Goal: Task Accomplishment & Management: Use online tool/utility

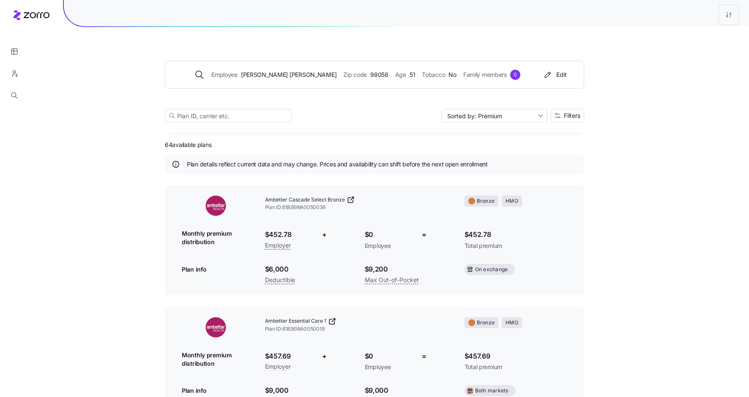
scroll to position [789, 0]
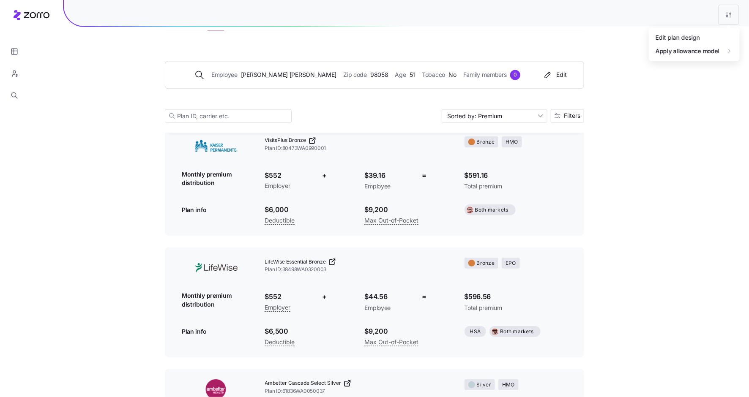
click at [693, 35] on div "Edit plan design" at bounding box center [677, 37] width 44 height 9
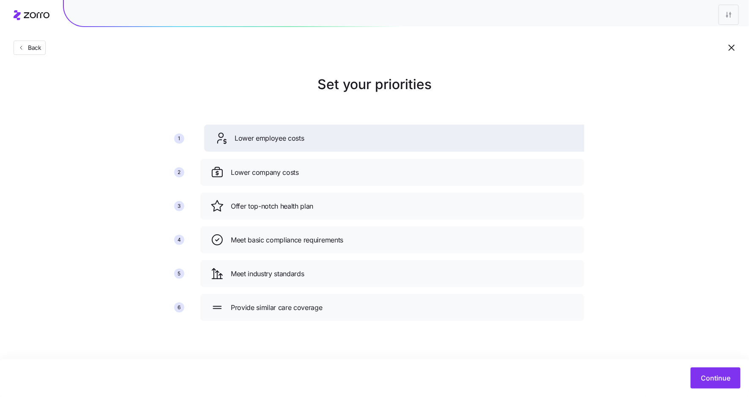
drag, startPoint x: 292, startPoint y: 174, endPoint x: 296, endPoint y: 138, distance: 36.1
click at [296, 138] on span "Lower employee costs" at bounding box center [270, 138] width 70 height 11
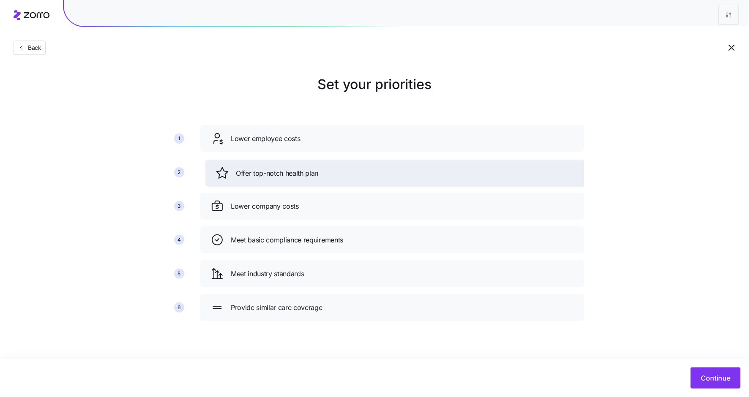
drag, startPoint x: 302, startPoint y: 210, endPoint x: 307, endPoint y: 177, distance: 33.3
click at [307, 177] on span "Offer top-notch health plan" at bounding box center [277, 173] width 82 height 11
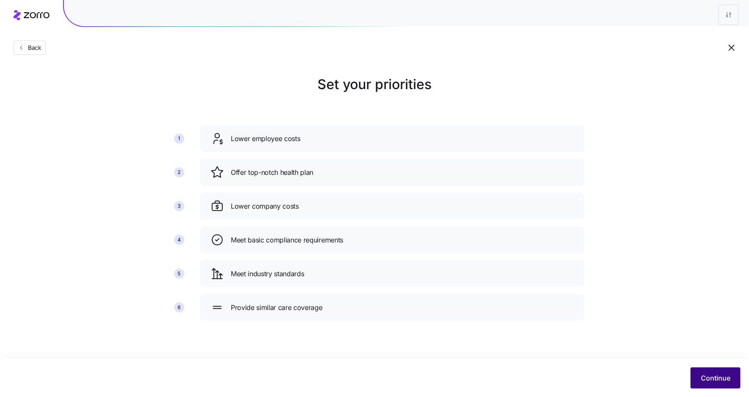
click at [705, 371] on button "Continue" at bounding box center [715, 378] width 50 height 21
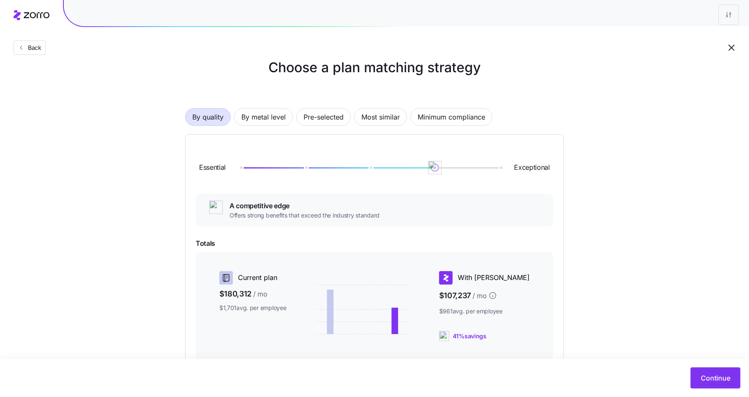
scroll to position [16, 0]
click at [270, 119] on span "By metal level" at bounding box center [263, 117] width 44 height 17
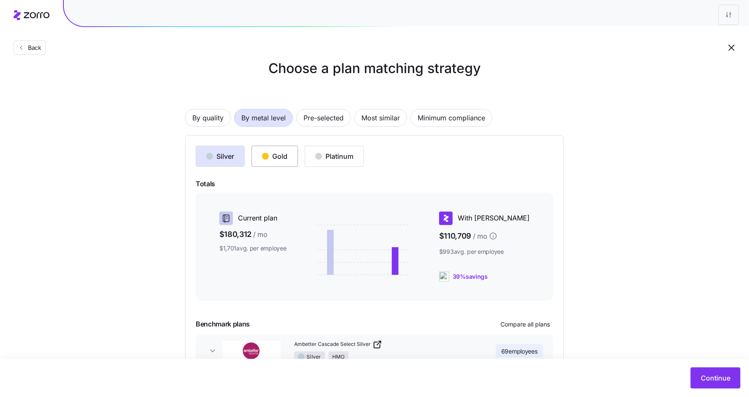
click at [272, 156] on div "Gold" at bounding box center [274, 156] width 25 height 10
click at [330, 120] on span "Pre-selected" at bounding box center [323, 117] width 40 height 17
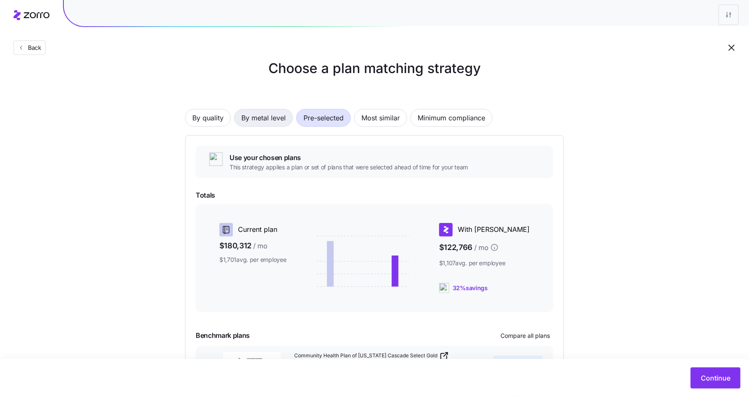
click at [276, 117] on span "By metal level" at bounding box center [263, 117] width 44 height 17
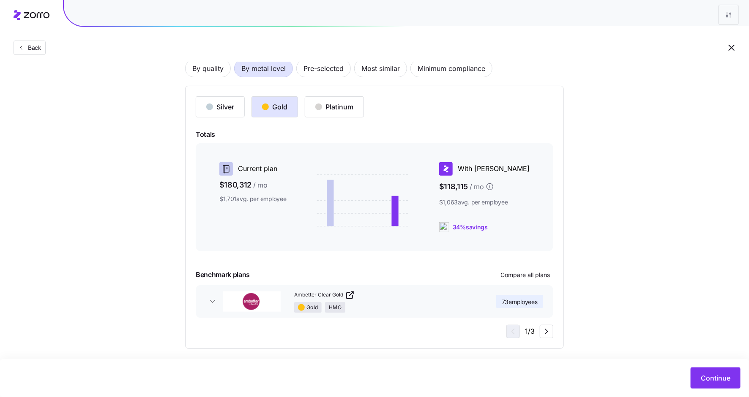
scroll to position [71, 0]
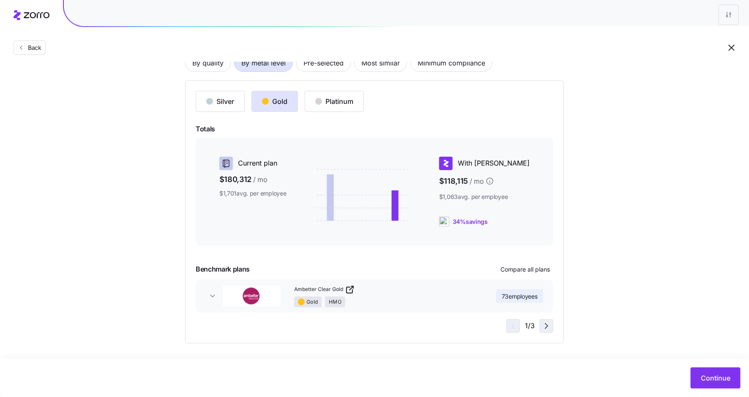
click at [547, 325] on icon "button" at bounding box center [546, 326] width 3 height 5
click at [511, 324] on icon "button" at bounding box center [512, 326] width 10 height 10
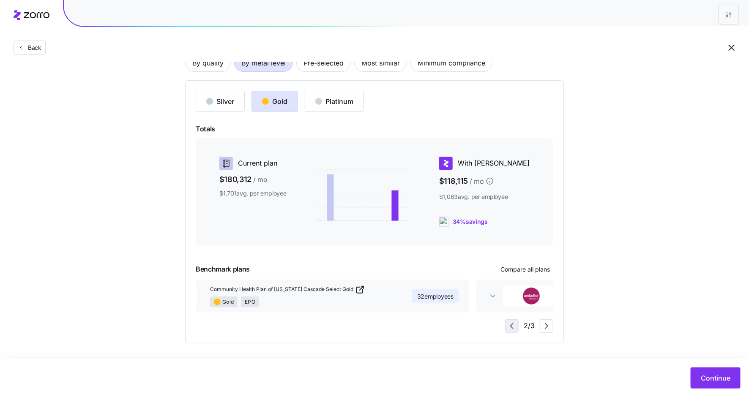
click at [511, 324] on icon "button" at bounding box center [512, 326] width 10 height 10
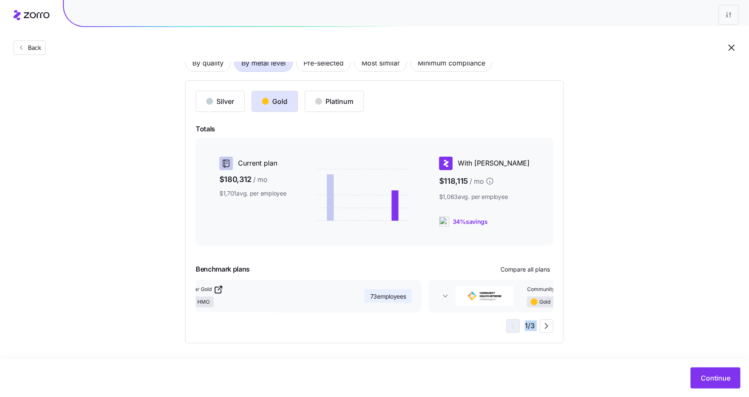
click at [511, 324] on div "1 / 3" at bounding box center [529, 326] width 47 height 14
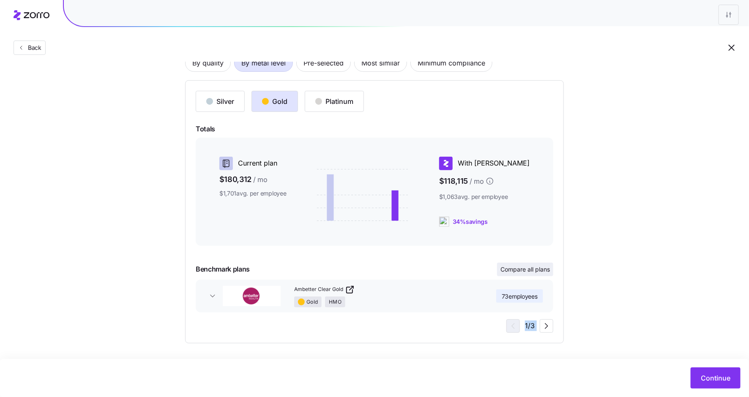
click at [527, 265] on button "Compare all plans" at bounding box center [525, 270] width 56 height 14
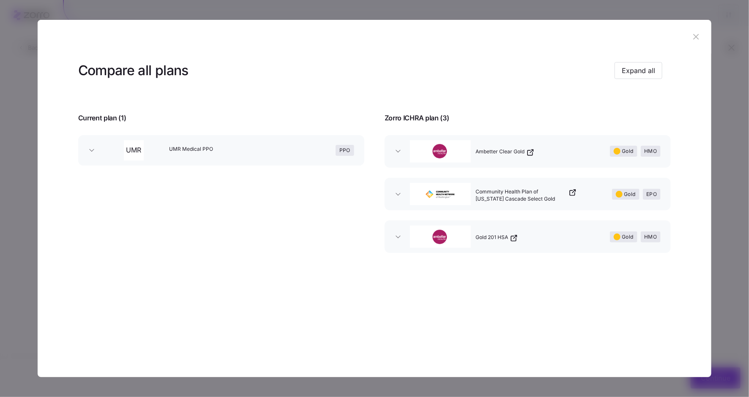
click at [401, 151] on icon "button" at bounding box center [398, 151] width 8 height 8
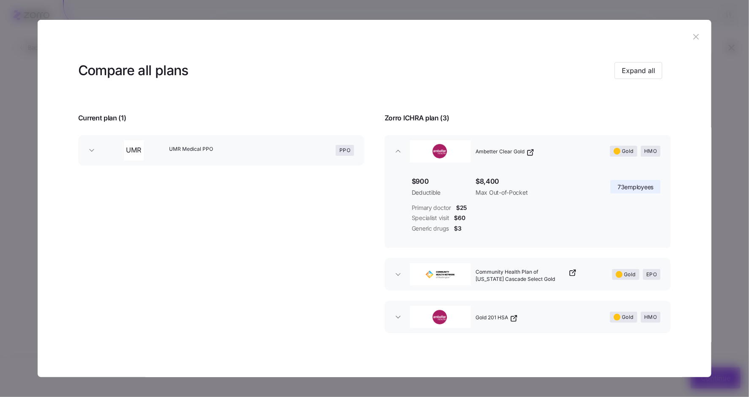
click at [394, 152] on icon "button" at bounding box center [398, 151] width 8 height 8
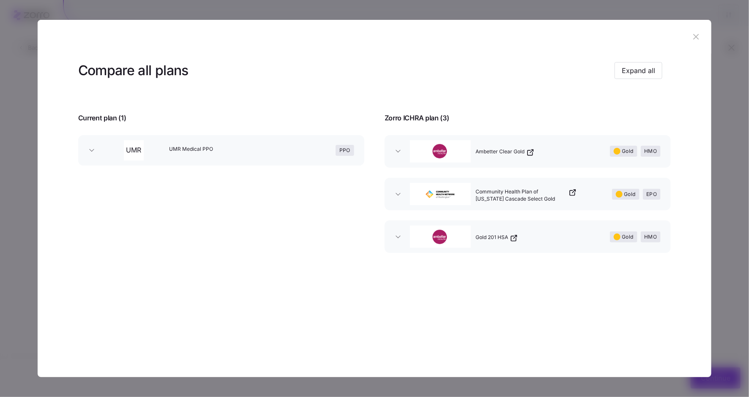
click at [695, 41] on icon "button" at bounding box center [695, 36] width 9 height 9
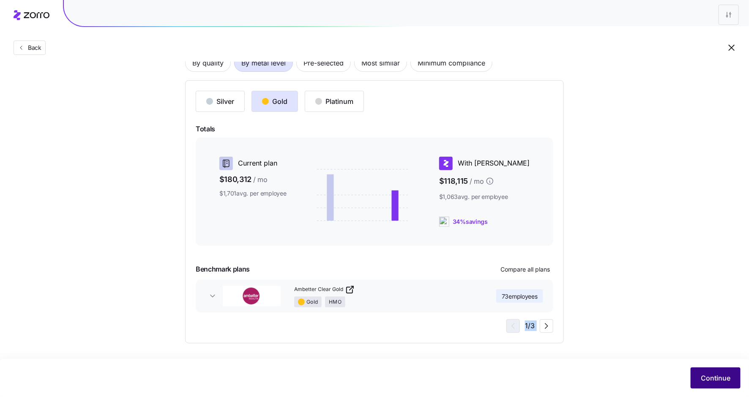
click at [715, 377] on span "Continue" at bounding box center [716, 378] width 30 height 10
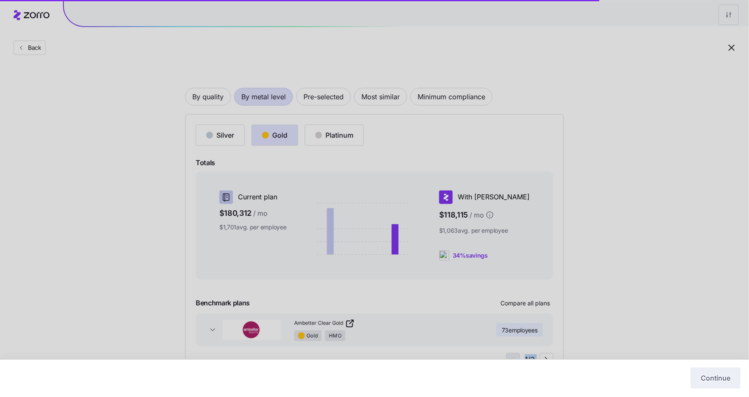
scroll to position [36, 0]
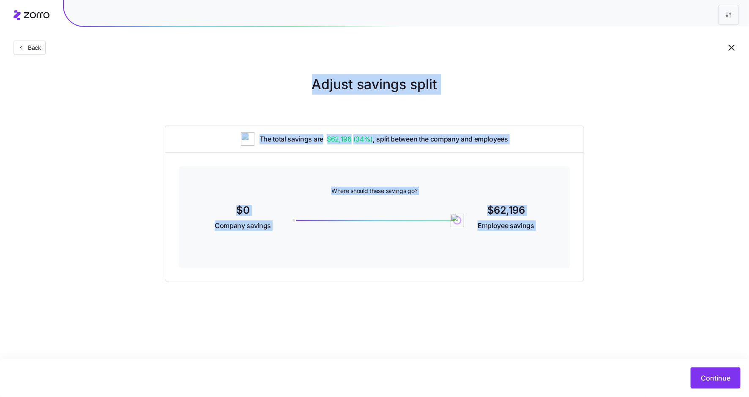
click at [368, 255] on div "Where should these savings go? $0 Company savings $62,196 Employee savings" at bounding box center [374, 217] width 391 height 102
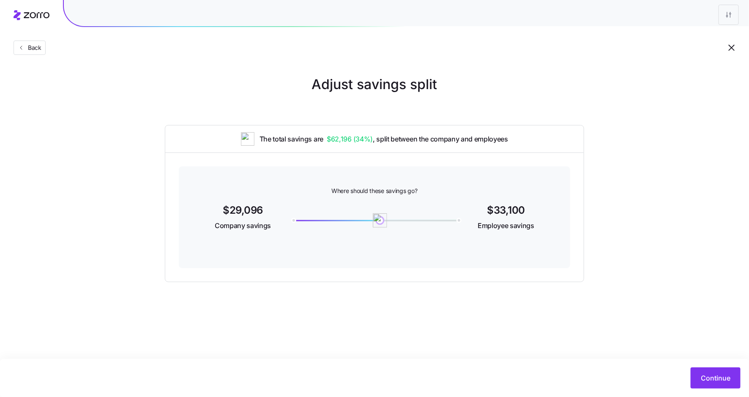
drag, startPoint x: 456, startPoint y: 223, endPoint x: 381, endPoint y: 227, distance: 74.5
click at [381, 227] on div "33100" at bounding box center [374, 218] width 175 height 33
click at [718, 373] on button "Continue" at bounding box center [715, 378] width 50 height 21
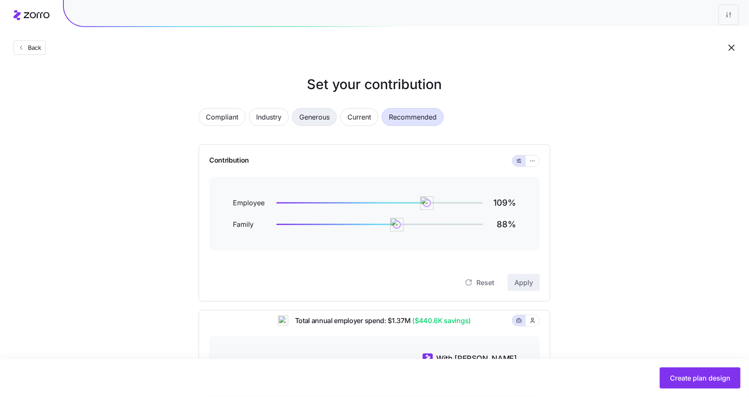
click at [311, 119] on span "Generous" at bounding box center [314, 117] width 30 height 17
click at [532, 163] on icon "button" at bounding box center [532, 161] width 6 height 10
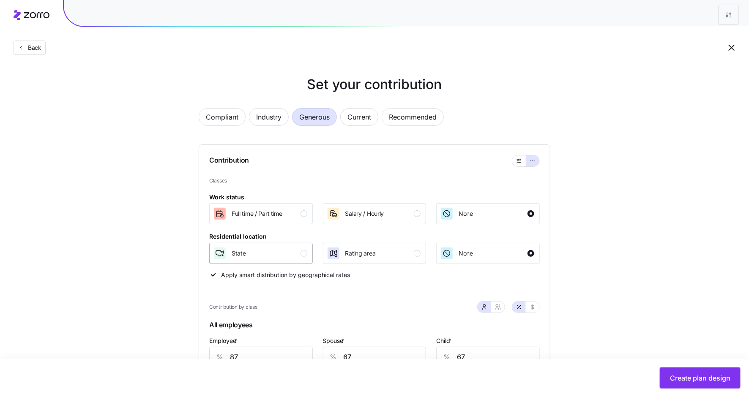
click at [300, 253] on div "button" at bounding box center [303, 253] width 7 height 7
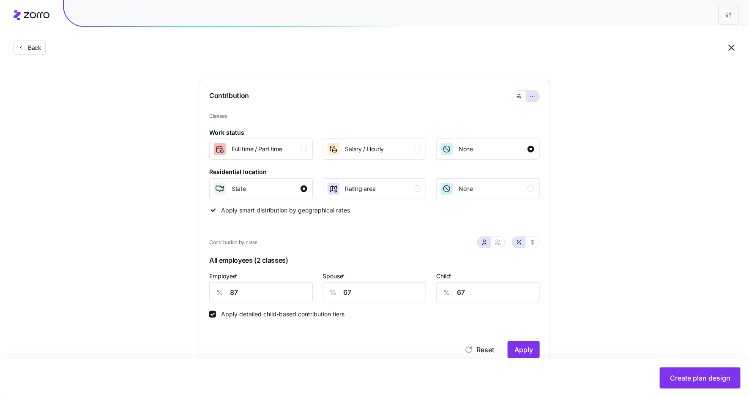
scroll to position [121, 0]
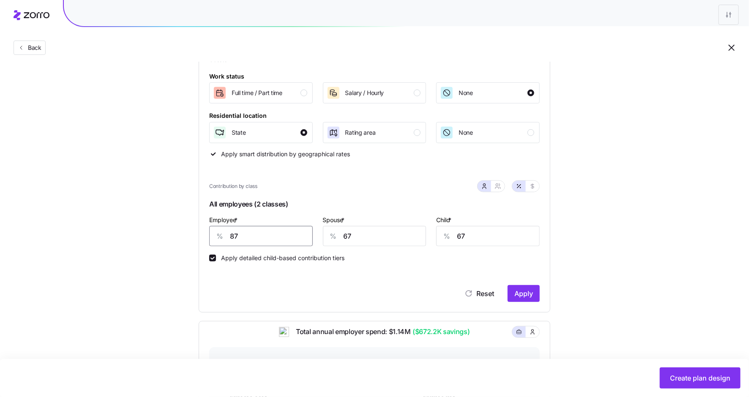
drag, startPoint x: 236, startPoint y: 237, endPoint x: 215, endPoint y: 237, distance: 21.1
click at [215, 237] on div "% 87" at bounding box center [261, 236] width 104 height 20
type input "90"
type input "80"
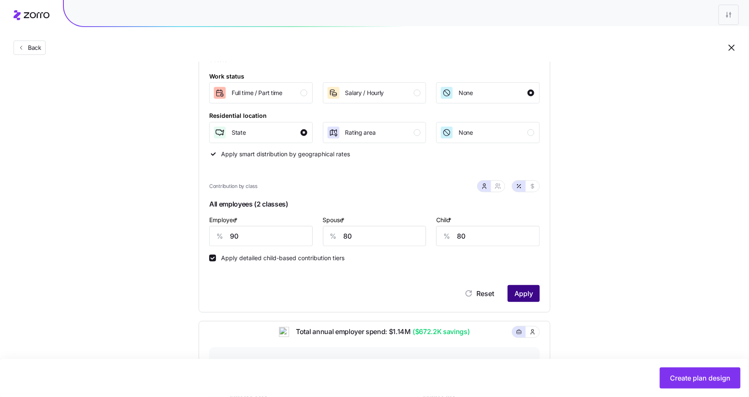
click at [524, 297] on span "Apply" at bounding box center [523, 294] width 19 height 10
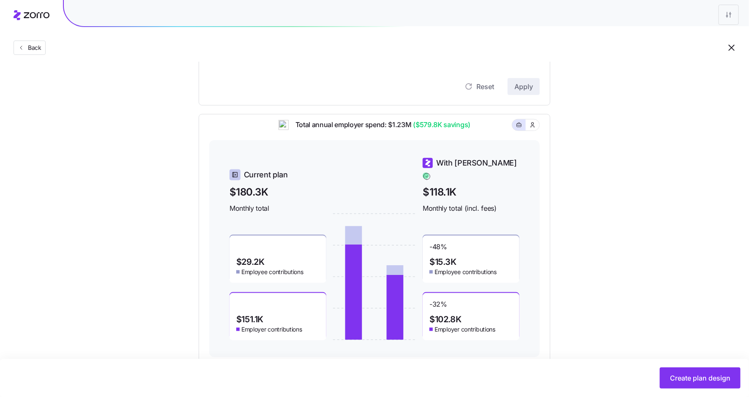
scroll to position [336, 0]
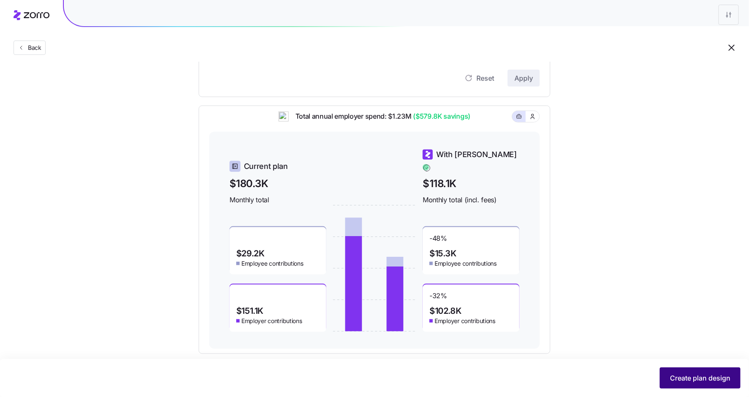
click at [679, 376] on span "Create plan design" at bounding box center [700, 378] width 60 height 10
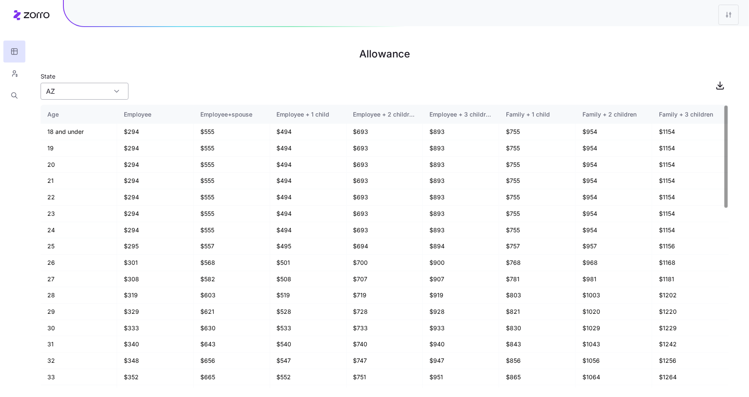
click at [102, 88] on input "AZ" at bounding box center [85, 91] width 88 height 17
click at [88, 127] on div "WA" at bounding box center [84, 131] width 81 height 16
type input "WA"
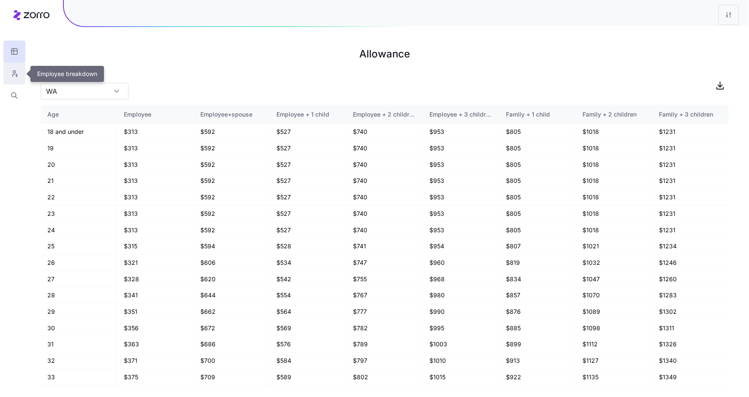
click at [13, 70] on icon "button" at bounding box center [15, 73] width 8 height 8
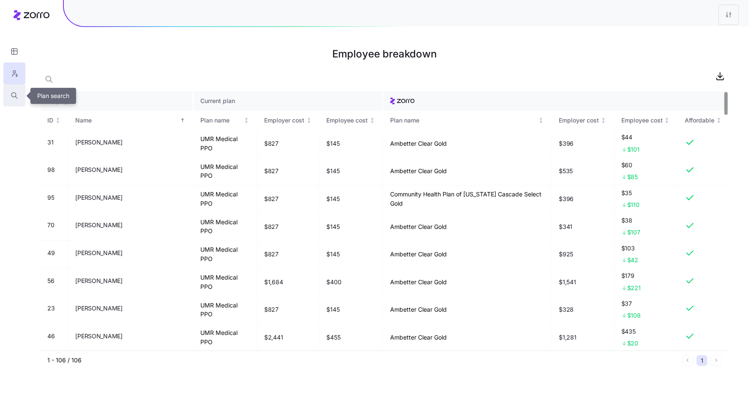
click at [13, 95] on icon "button" at bounding box center [15, 95] width 8 height 8
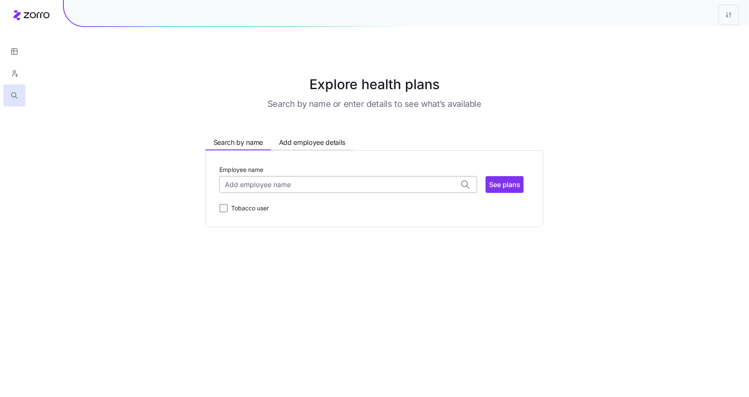
click at [260, 187] on input "Employee name" at bounding box center [348, 184] width 258 height 17
click at [257, 253] on span "[PERSON_NAME] ( 38 )" at bounding box center [259, 255] width 67 height 11
type input "[PERSON_NAME]"
click at [508, 186] on span "See plans" at bounding box center [504, 185] width 31 height 10
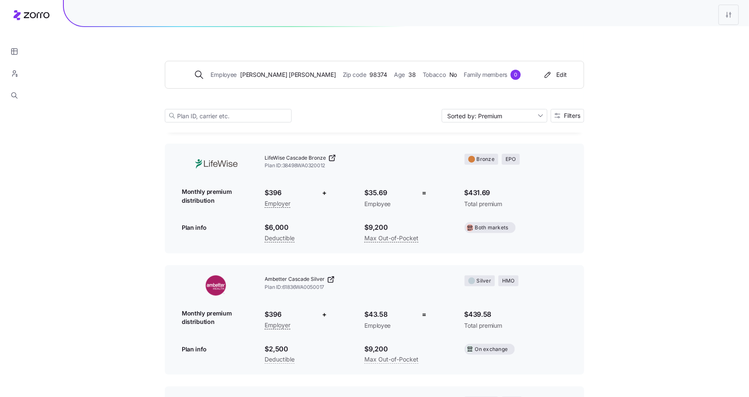
scroll to position [1501, 0]
click at [571, 117] on span "Filters" at bounding box center [572, 116] width 16 height 6
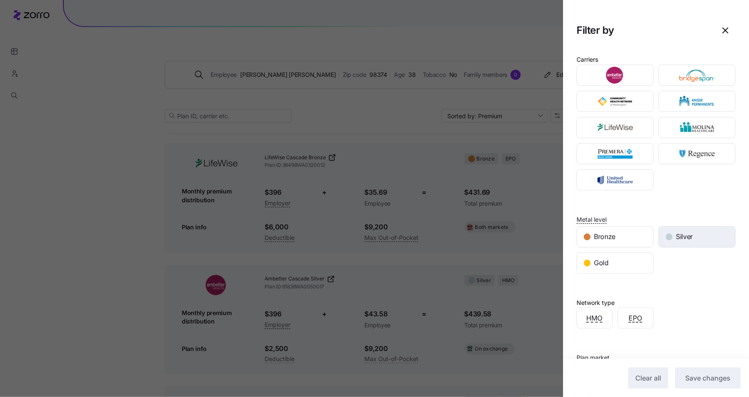
click at [681, 239] on span "Silver" at bounding box center [684, 237] width 17 height 11
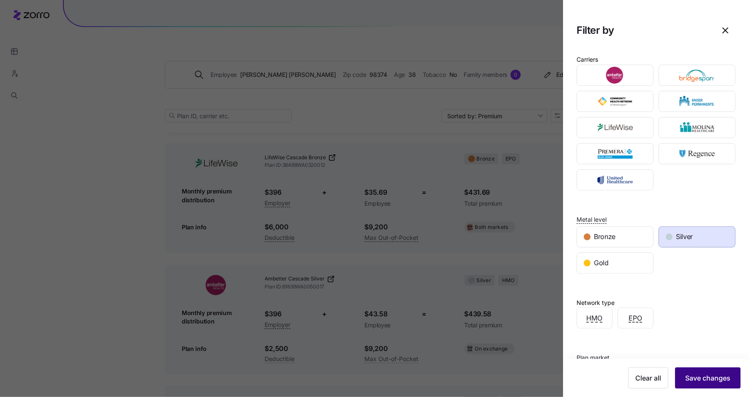
click at [696, 374] on span "Save changes" at bounding box center [707, 378] width 45 height 10
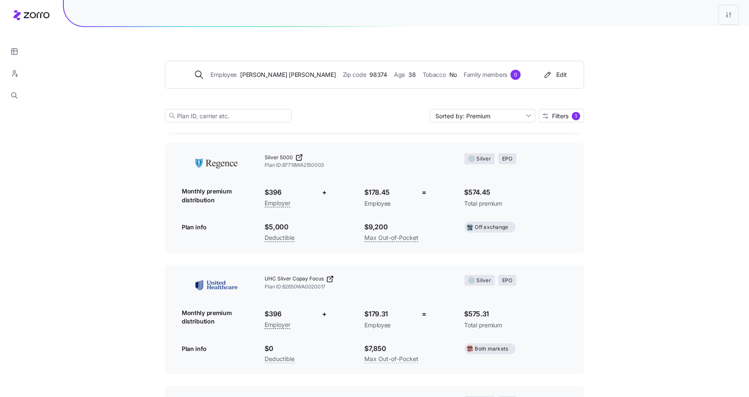
scroll to position [161, 0]
